Goal: Check status: Check status

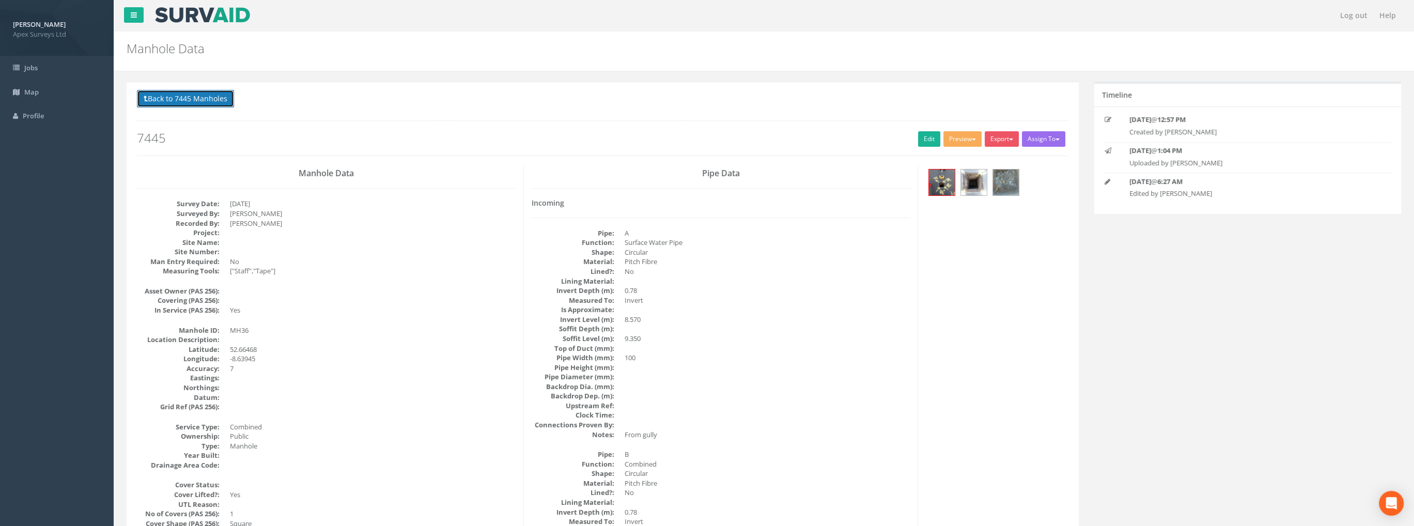
click at [172, 101] on button "Back to 7445 Manholes" at bounding box center [185, 99] width 97 height 18
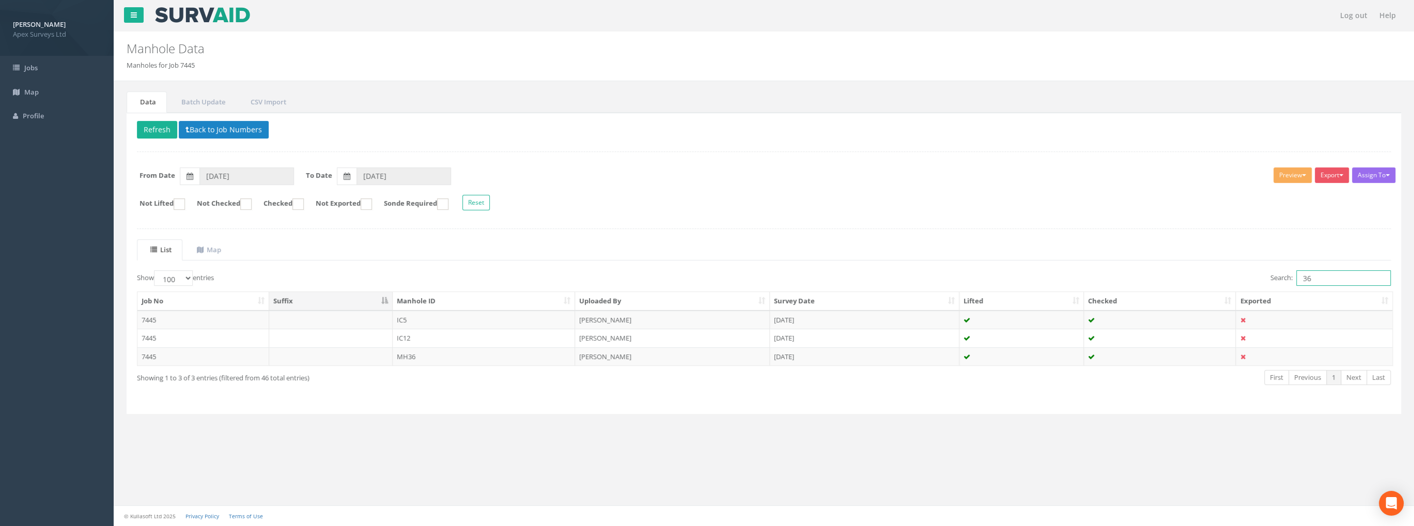
drag, startPoint x: 1319, startPoint y: 277, endPoint x: 1294, endPoint y: 280, distance: 24.9
click at [1294, 280] on label "Search: 36" at bounding box center [1331, 278] width 120 height 16
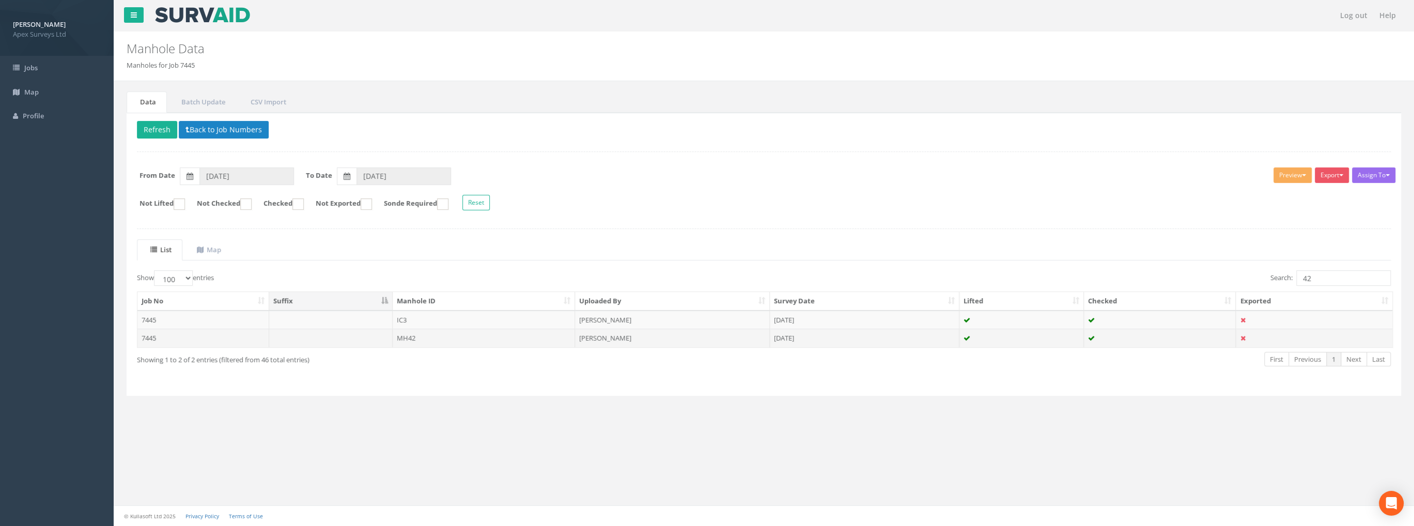
click at [414, 333] on td "MH42" at bounding box center [484, 338] width 183 height 19
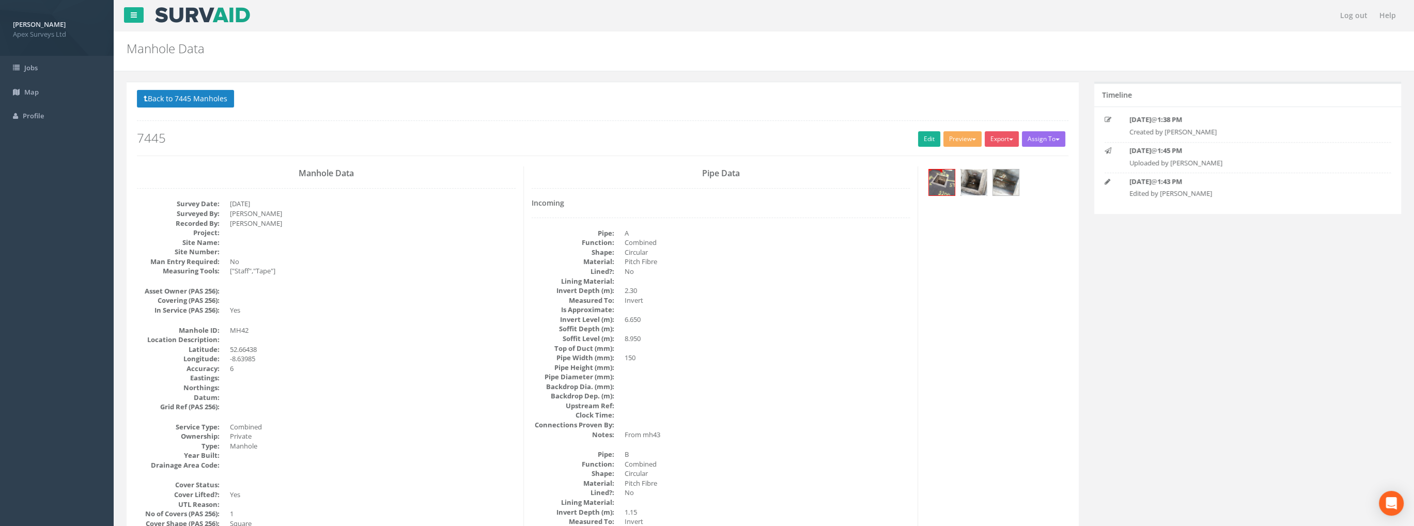
click at [973, 180] on img at bounding box center [974, 182] width 26 height 26
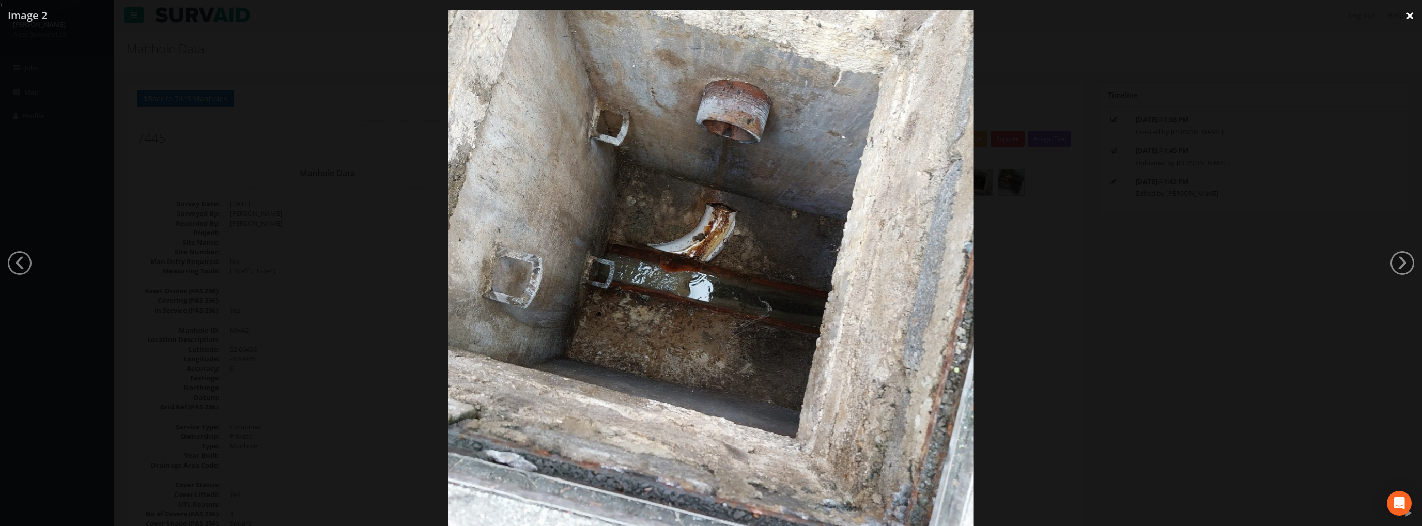
click at [1407, 15] on link "×" at bounding box center [1410, 15] width 24 height 31
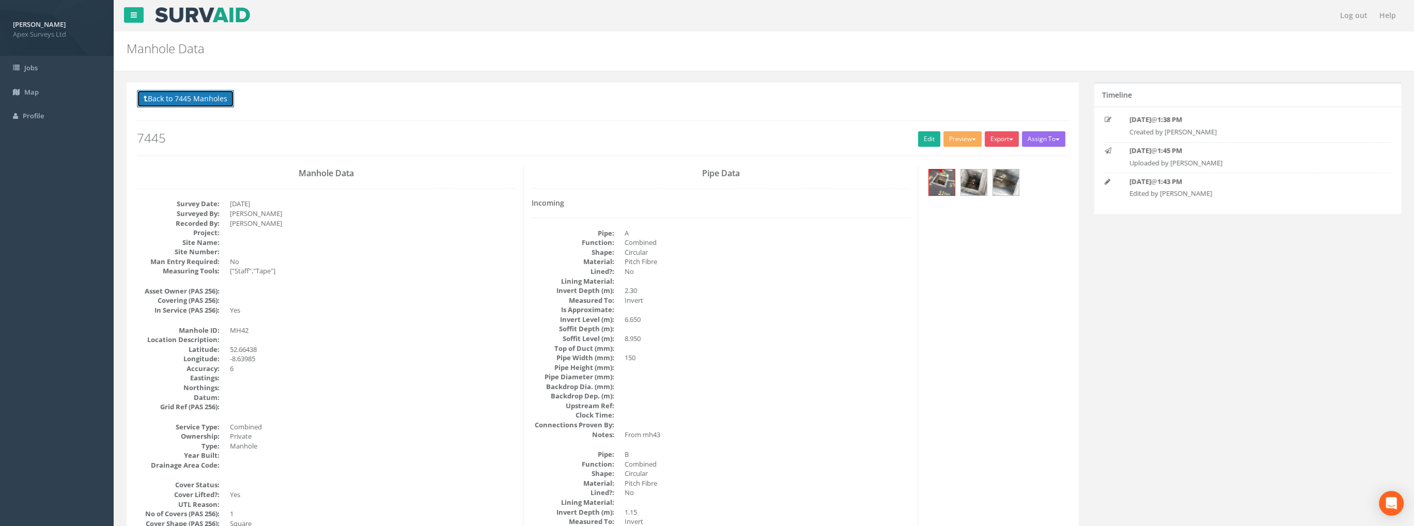
click at [165, 100] on button "Back to 7445 Manholes" at bounding box center [185, 99] width 97 height 18
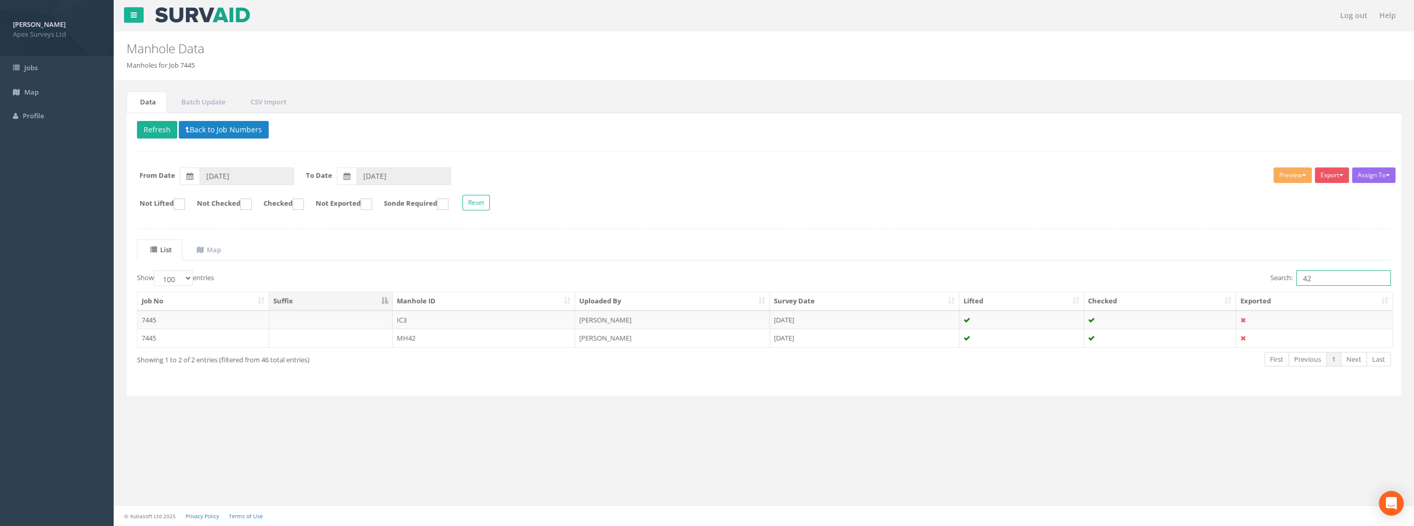
drag, startPoint x: 1325, startPoint y: 280, endPoint x: 1219, endPoint y: 282, distance: 105.4
click at [1223, 282] on div "Search: 42" at bounding box center [1081, 279] width 619 height 18
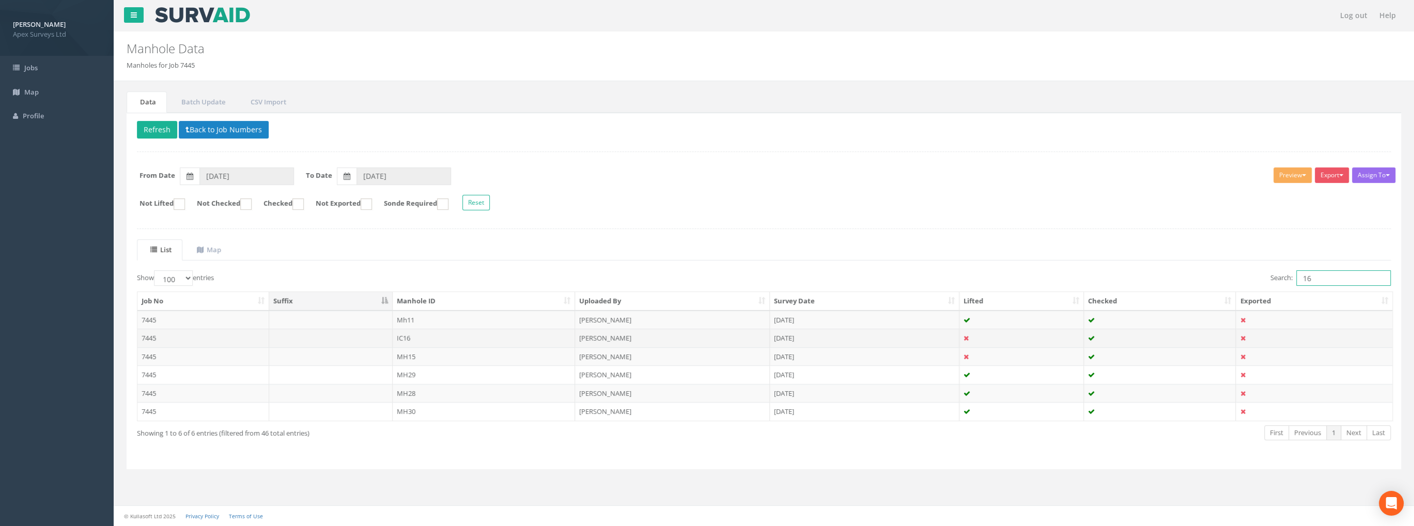
type input "16"
click at [403, 337] on td "IC16" at bounding box center [484, 338] width 183 height 19
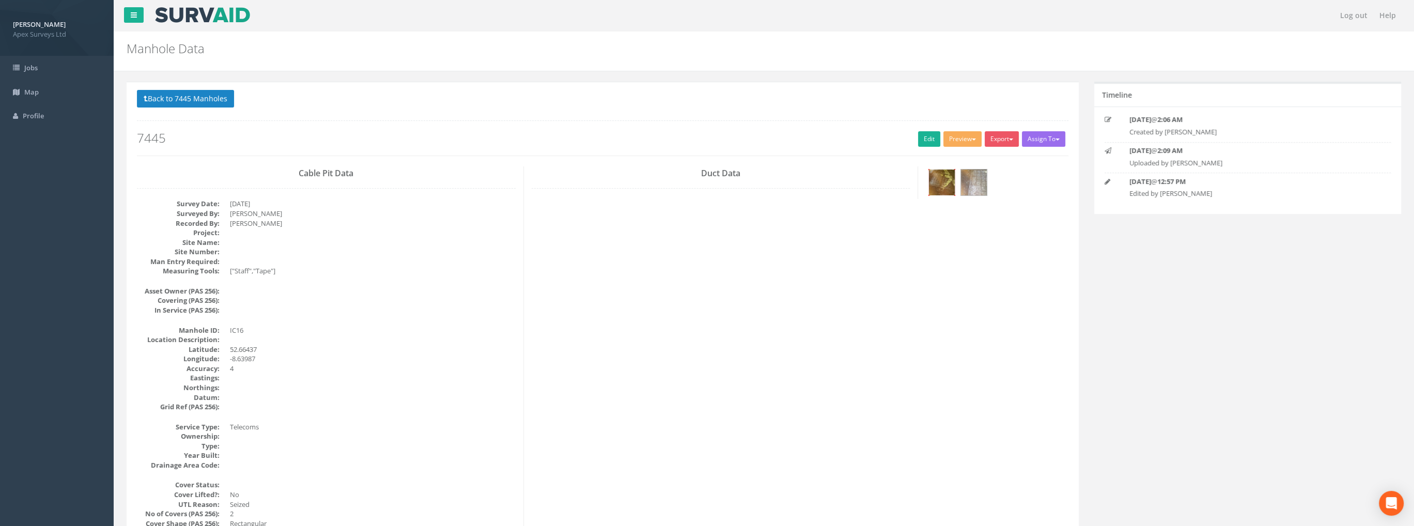
click at [949, 182] on img at bounding box center [942, 182] width 26 height 26
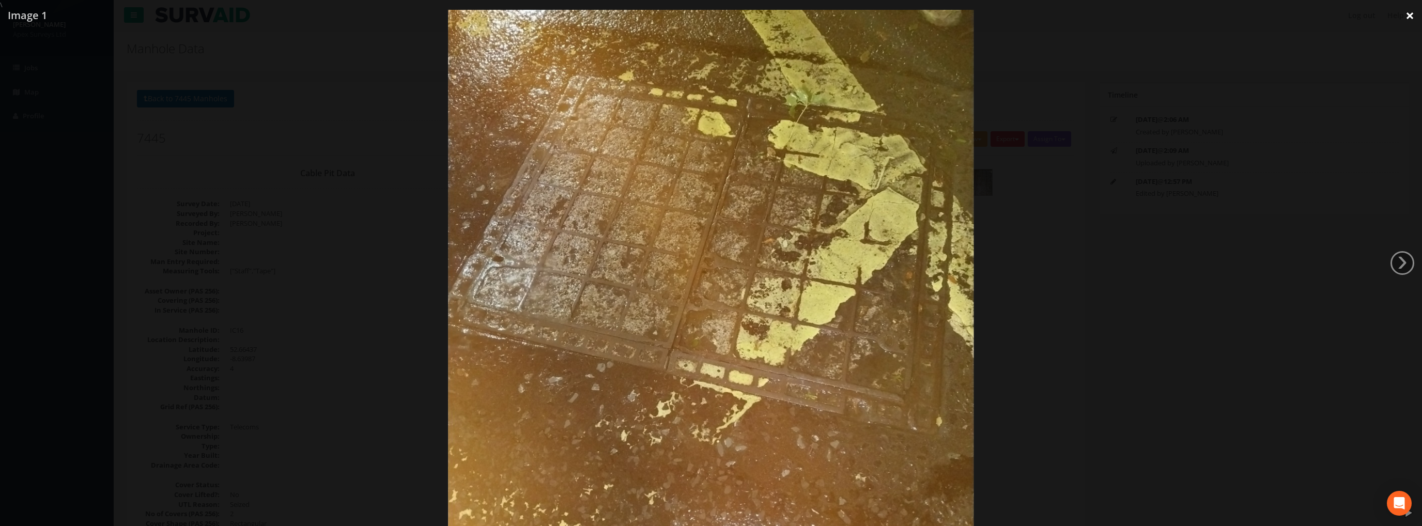
click at [1409, 16] on link "×" at bounding box center [1410, 15] width 24 height 31
